Goal: Task Accomplishment & Management: Use online tool/utility

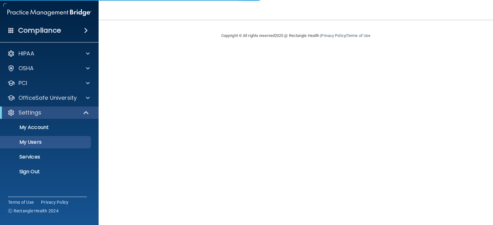
select select "20"
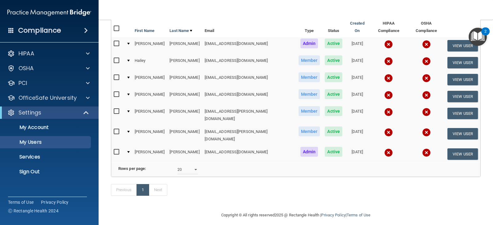
scroll to position [64, 0]
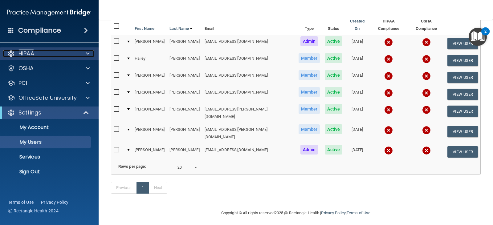
click at [38, 54] on div "HIPAA" at bounding box center [41, 53] width 76 height 7
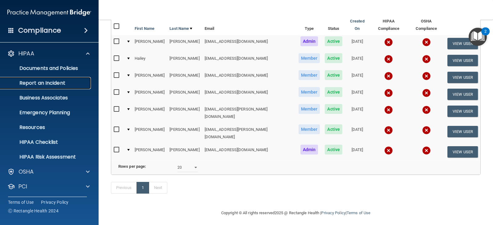
click at [60, 83] on p "Report an Incident" at bounding box center [46, 83] width 84 height 6
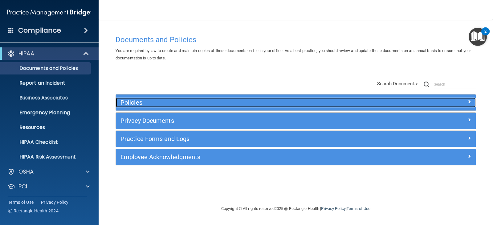
click at [467, 101] on div at bounding box center [431, 101] width 90 height 7
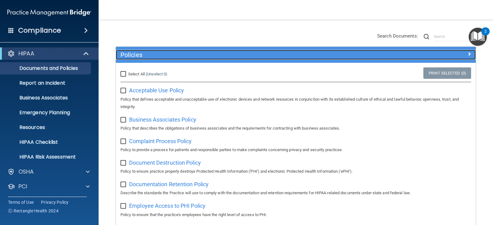
scroll to position [62, 0]
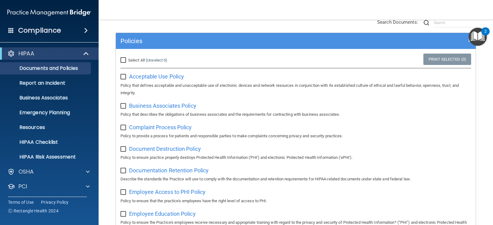
click at [121, 77] on input "checkbox" at bounding box center [124, 77] width 7 height 5
checkbox input "true"
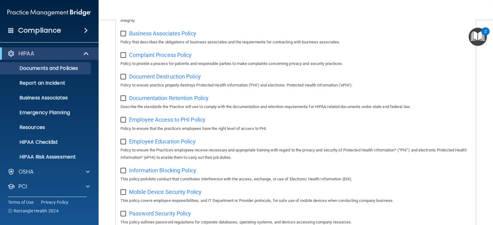
scroll to position [123, 0]
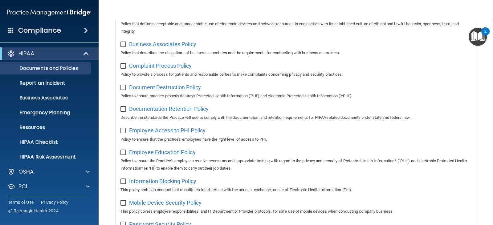
click at [481, 35] on img "Open Resource Center, 2 new notifications" at bounding box center [478, 37] width 18 height 18
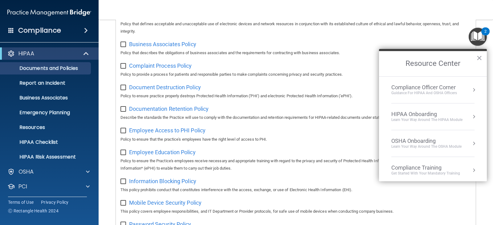
click at [447, 89] on div "Compliance Officer Corner" at bounding box center [425, 87] width 66 height 7
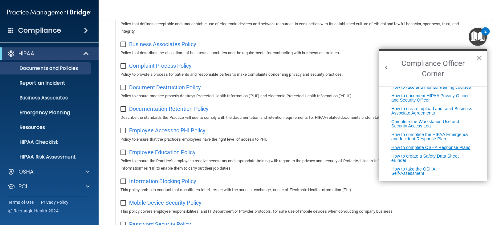
scroll to position [158, 0]
click at [483, 60] on h2 "Compliance Officer Corner" at bounding box center [433, 68] width 108 height 35
click at [473, 57] on h2 "Compliance Officer Corner" at bounding box center [433, 68] width 108 height 35
click at [486, 56] on h2 "Compliance Officer Corner" at bounding box center [433, 68] width 108 height 35
click at [478, 56] on button "×" at bounding box center [480, 58] width 6 height 10
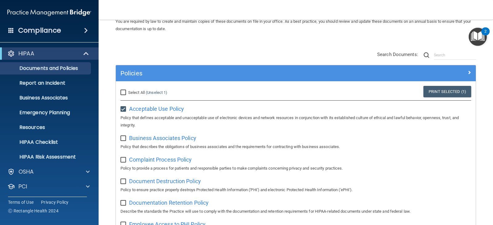
scroll to position [0, 0]
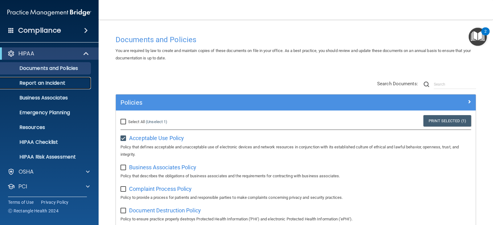
click at [48, 87] on link "Report an Incident" at bounding box center [42, 83] width 97 height 12
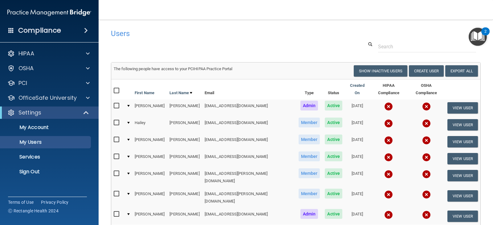
select select "20"
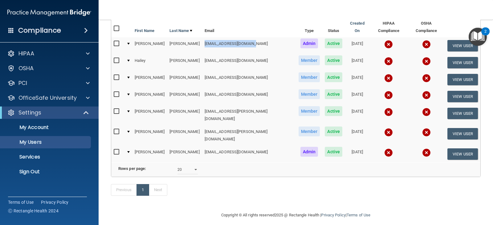
scroll to position [64, 0]
